Goal: Entertainment & Leisure: Consume media (video, audio)

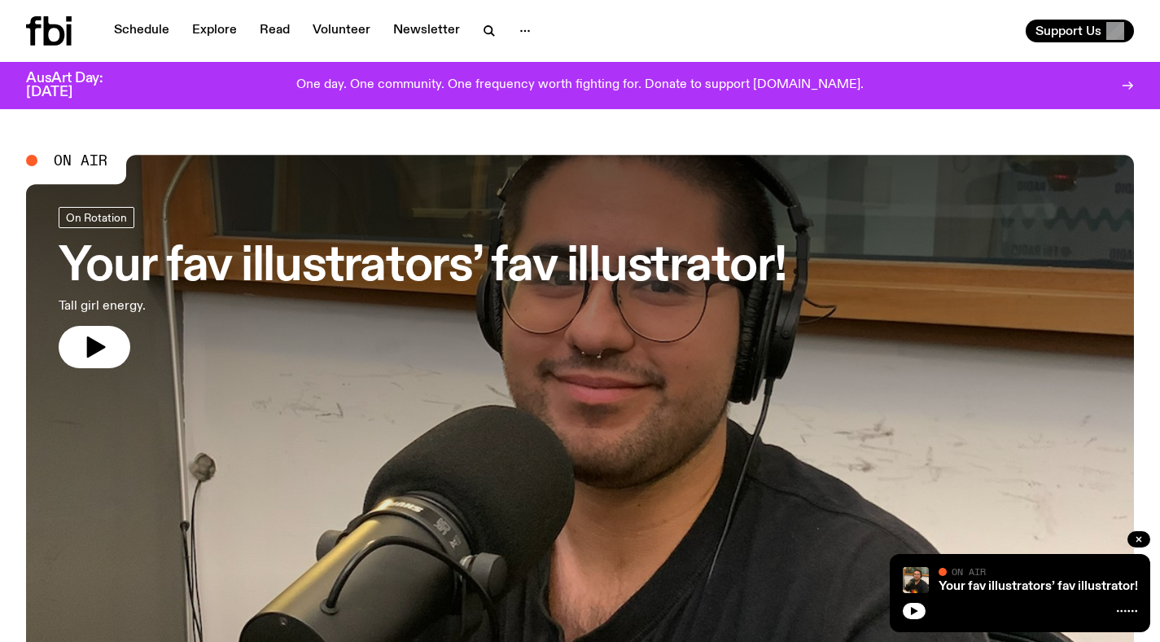
click at [704, 272] on h3 "Your fav illustrators’ fav illustrator!" at bounding box center [423, 267] width 728 height 46
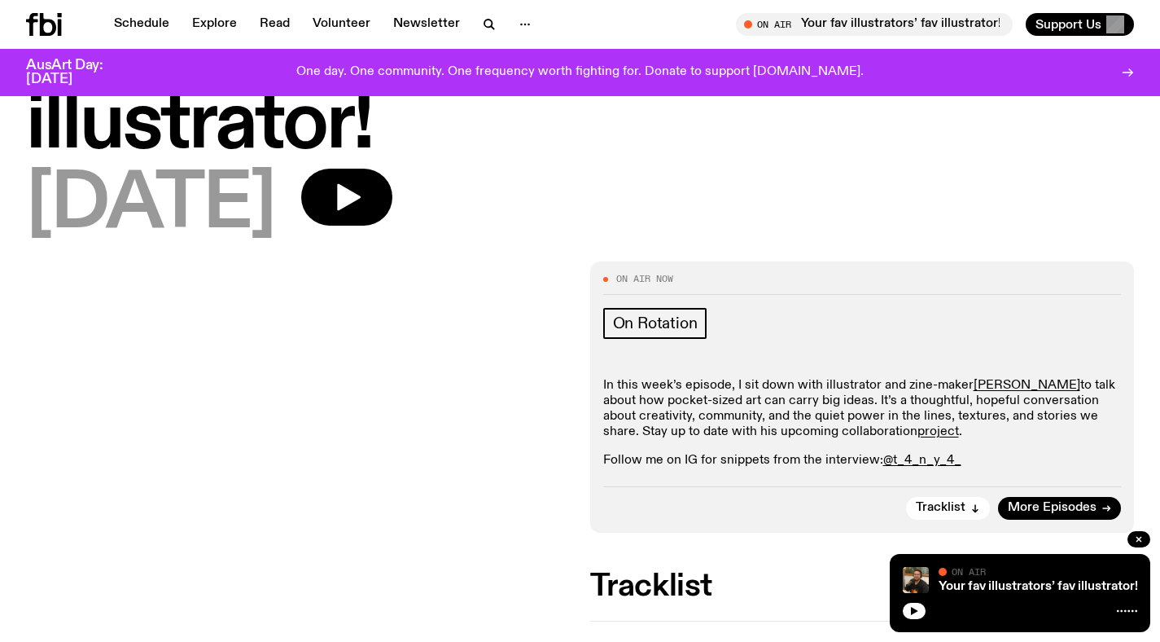
scroll to position [125, 0]
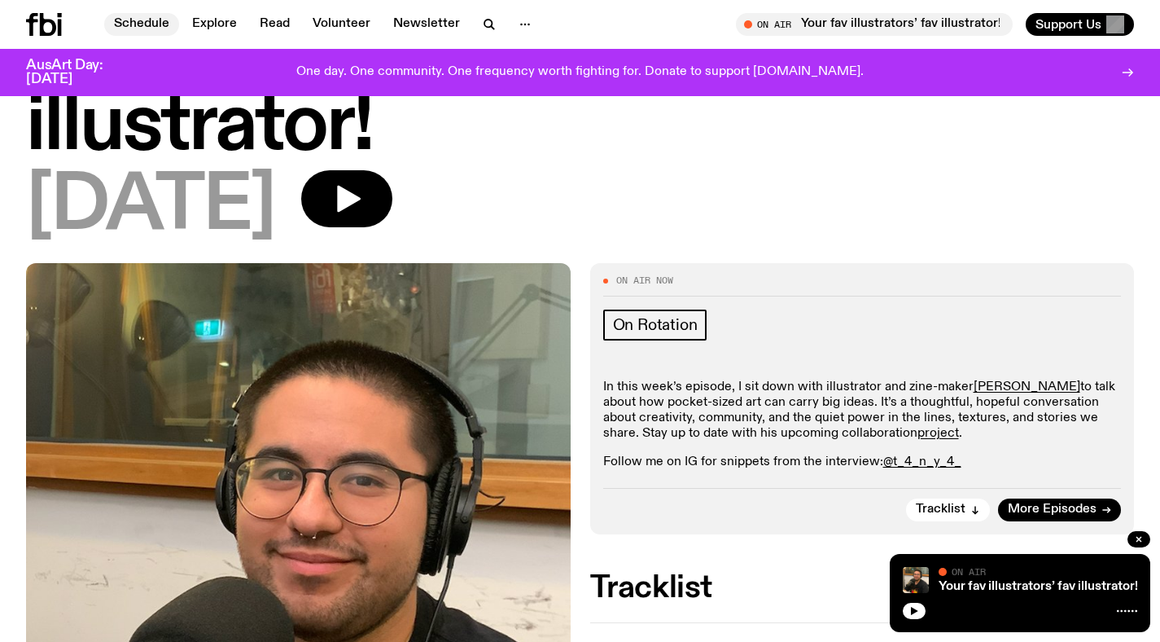
click at [127, 21] on link "Schedule" at bounding box center [141, 24] width 75 height 23
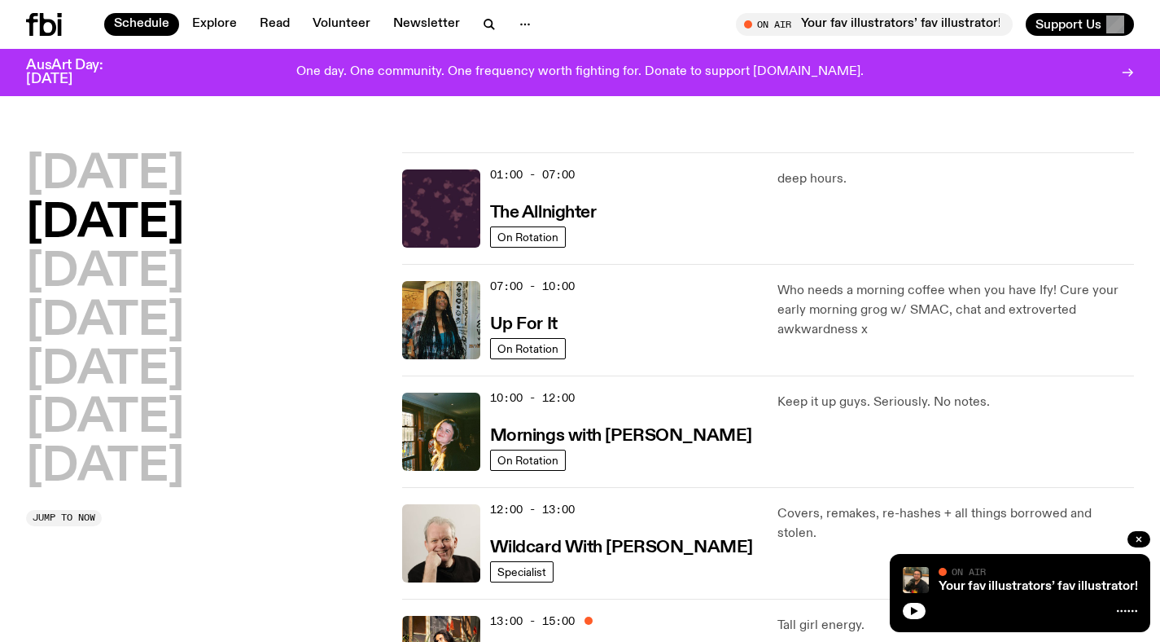
scroll to position [42, 0]
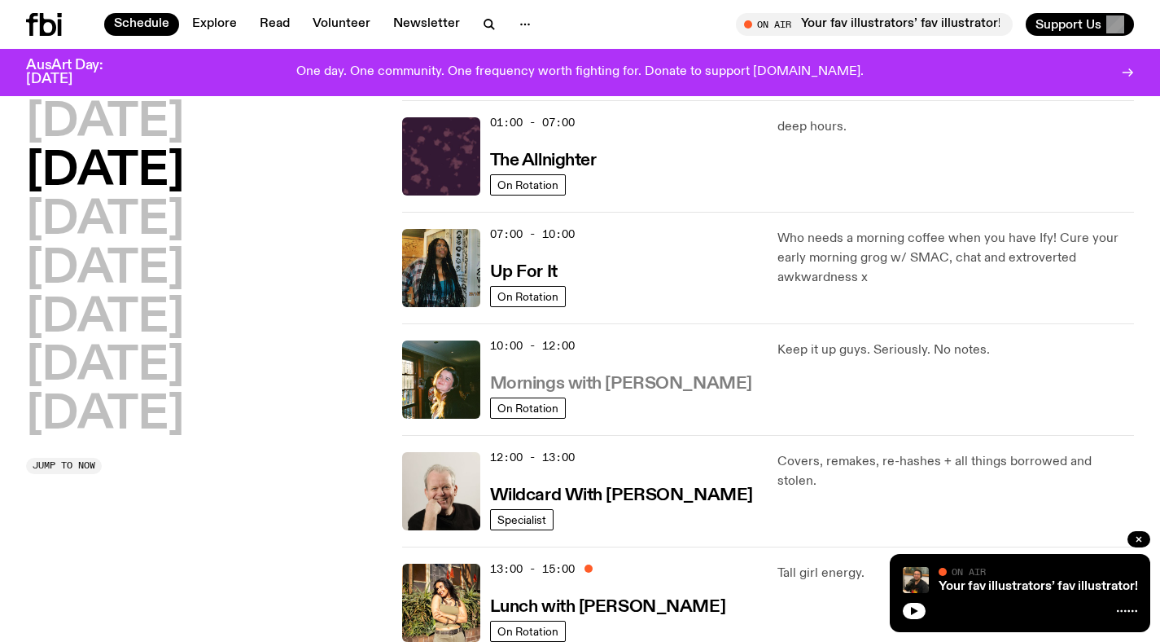
click at [604, 375] on h3 "Mornings with [PERSON_NAME]" at bounding box center [621, 383] width 262 height 17
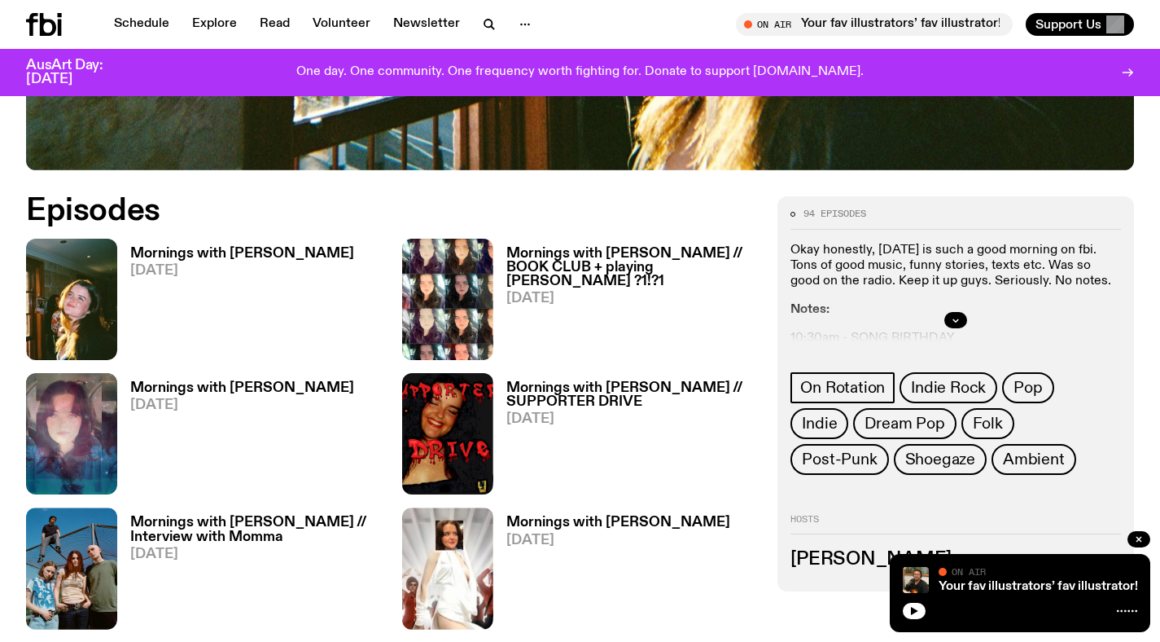
scroll to position [713, 0]
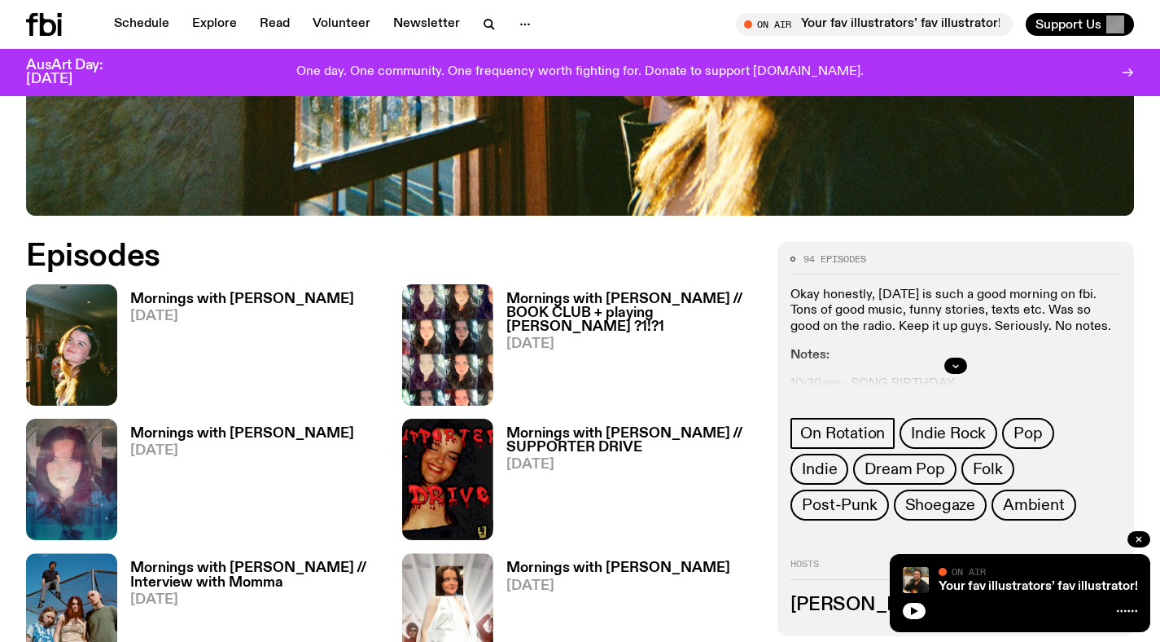
click at [234, 292] on h3 "Mornings with [PERSON_NAME]" at bounding box center [242, 299] width 224 height 14
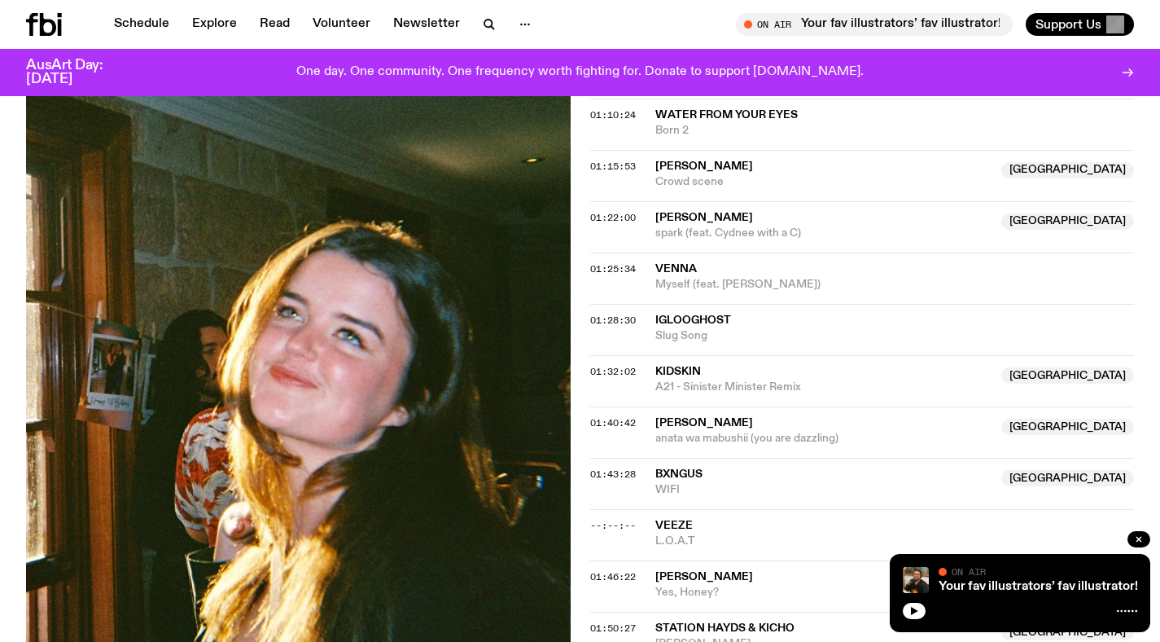
scroll to position [1266, 0]
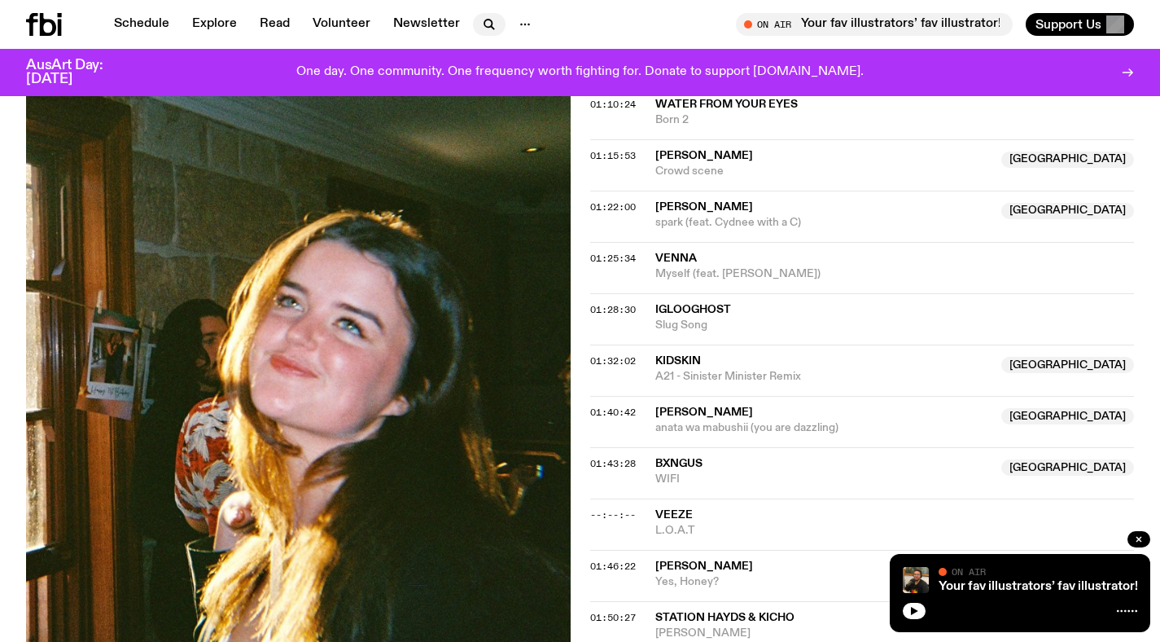
click at [493, 32] on icon "button" at bounding box center [490, 25] width 20 height 20
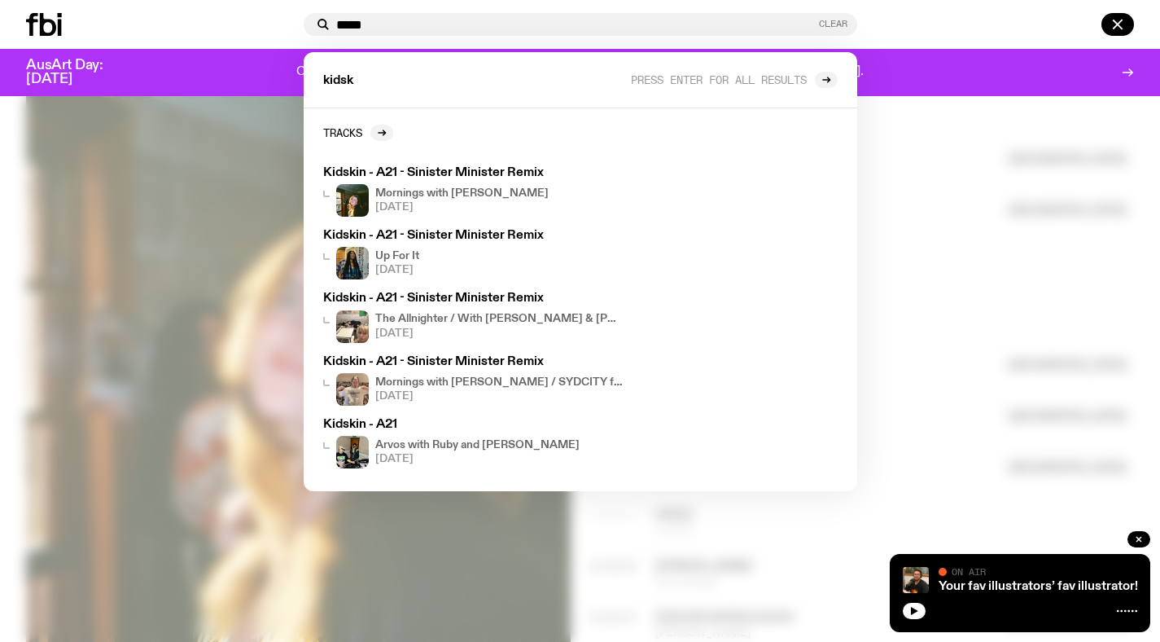
type input "*****"
click at [836, 20] on button "Clear" at bounding box center [833, 24] width 29 height 9
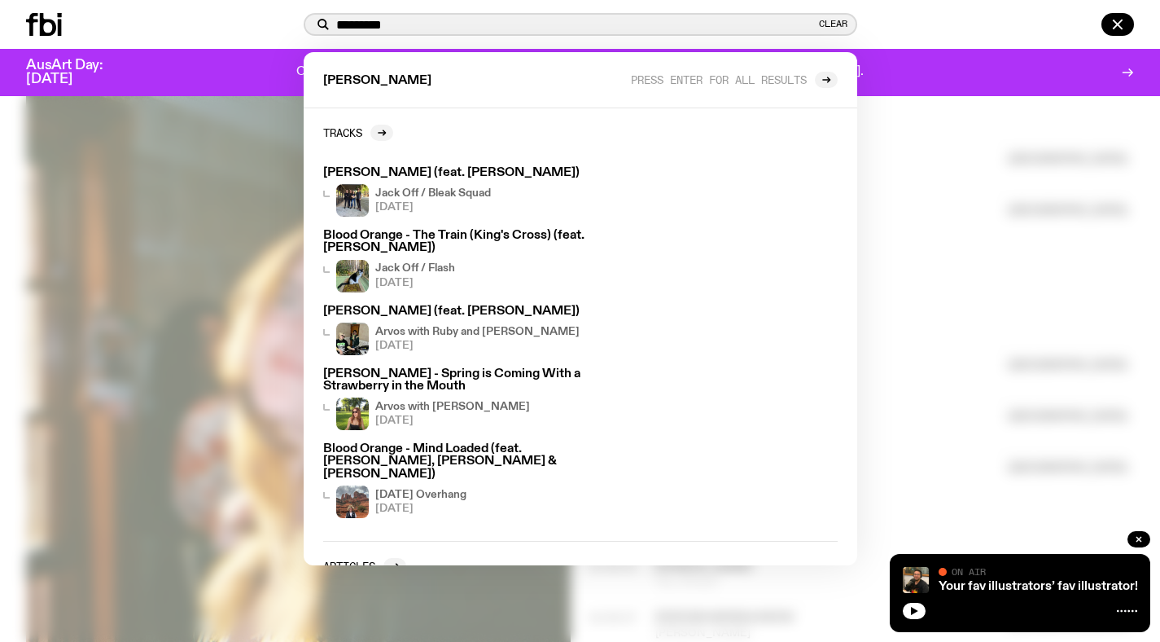
type input "********"
